Goal: Check status

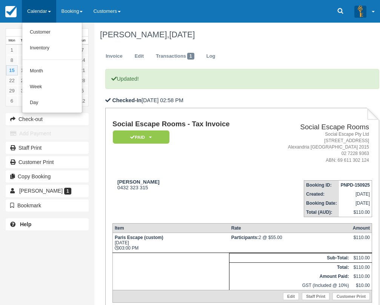
click at [59, 101] on link "Day" at bounding box center [52, 103] width 60 height 16
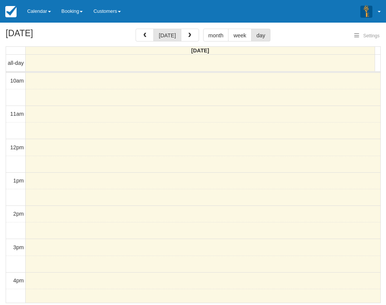
select select
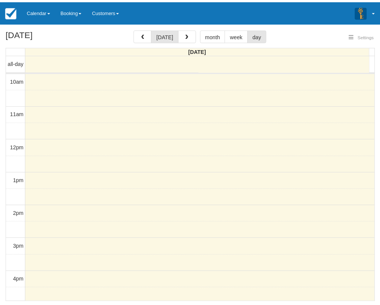
scroll to position [34, 0]
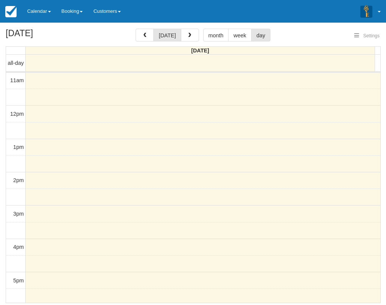
select select
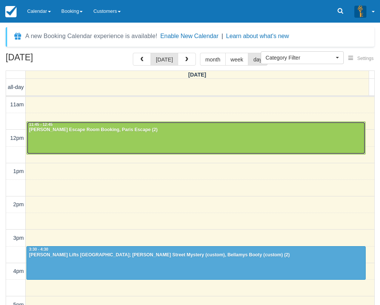
click at [162, 138] on div at bounding box center [196, 138] width 339 height 32
